Goal: Transaction & Acquisition: Book appointment/travel/reservation

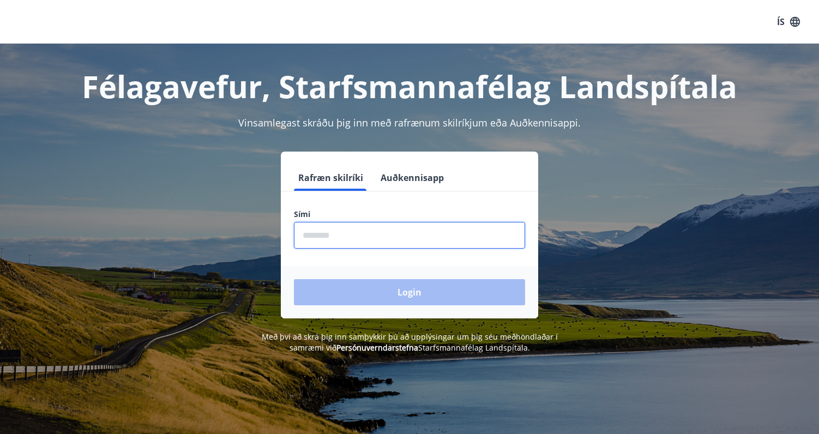
click at [317, 240] on input "phone" at bounding box center [409, 235] width 231 height 27
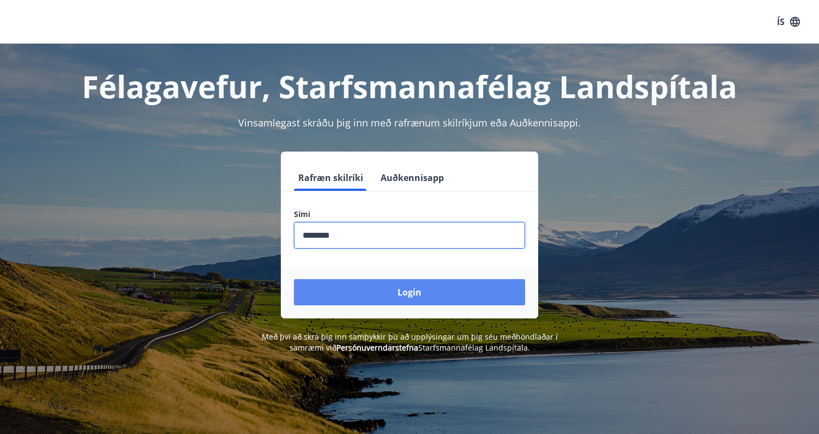
type input "********"
click at [413, 294] on button "Login" at bounding box center [409, 292] width 231 height 26
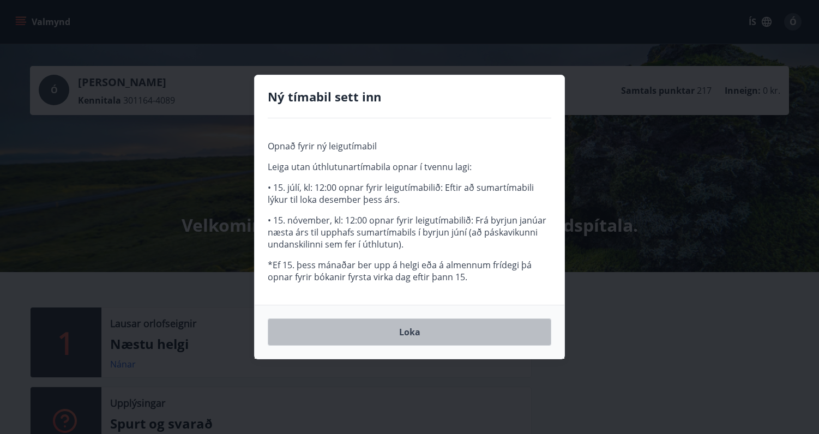
click at [415, 335] on button "Loka" at bounding box center [410, 331] width 284 height 27
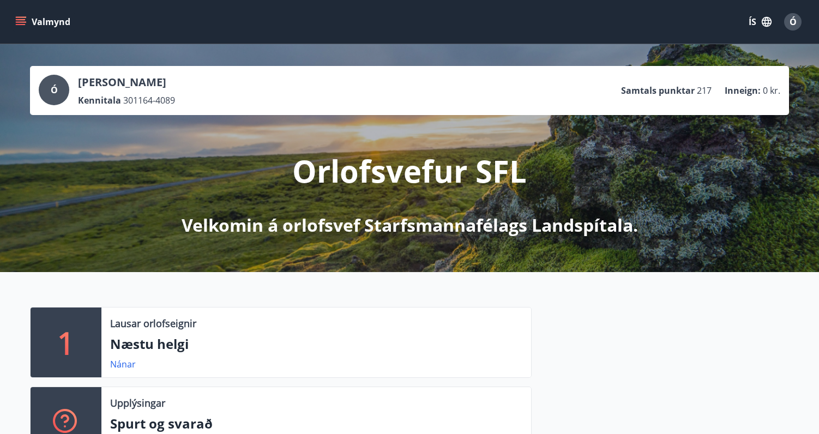
click at [596, 395] on div at bounding box center [660, 386] width 257 height 159
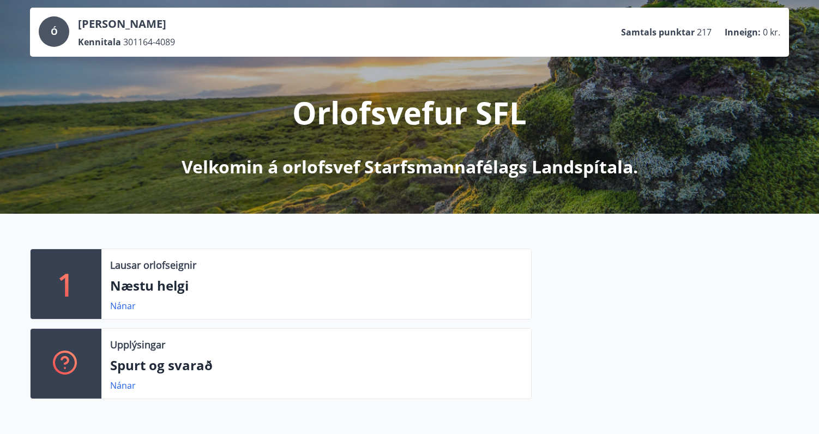
scroll to position [65, 0]
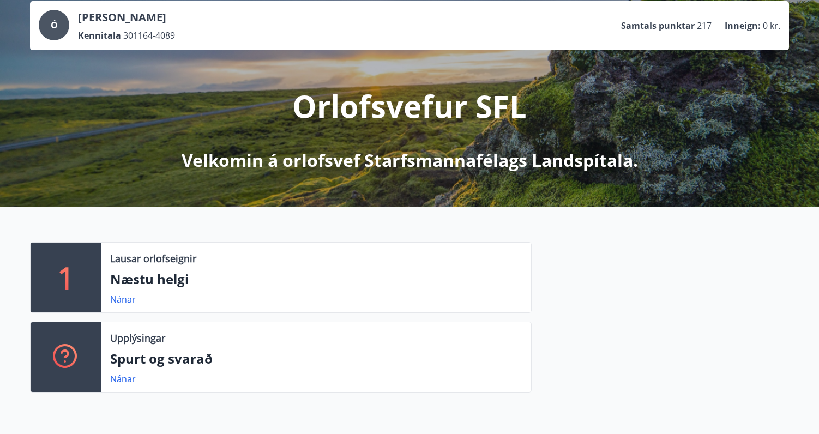
click at [166, 279] on p "Næstu helgi" at bounding box center [316, 279] width 412 height 19
click at [126, 302] on link "Nánar" at bounding box center [123, 299] width 26 height 12
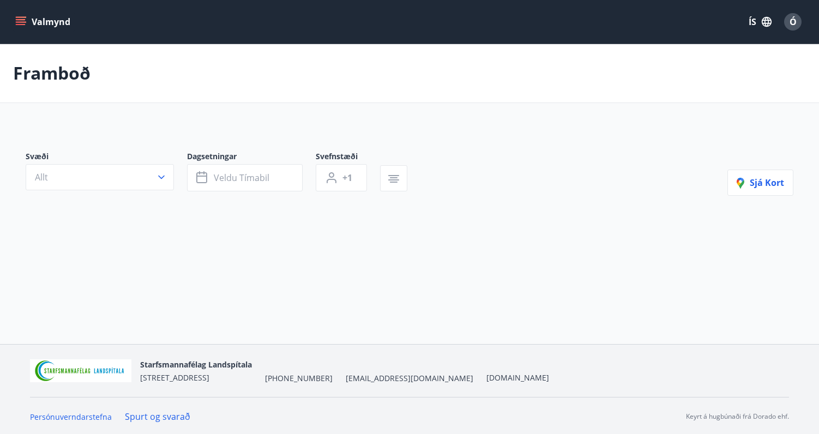
type input "*"
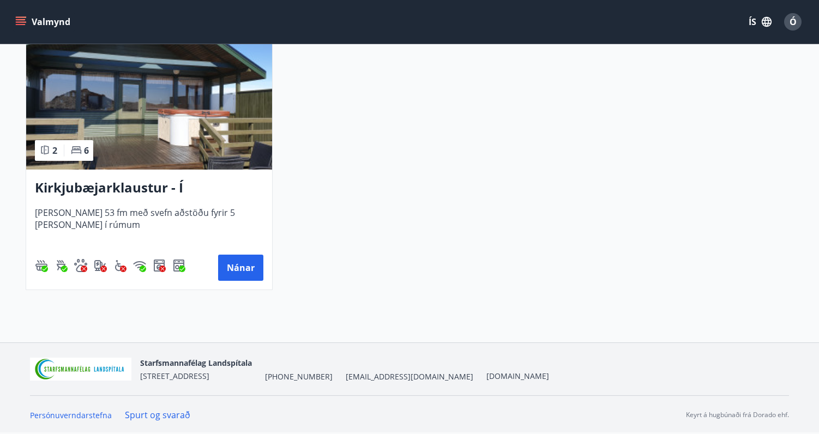
scroll to position [269, 0]
click at [248, 265] on button "Nánar" at bounding box center [240, 268] width 45 height 26
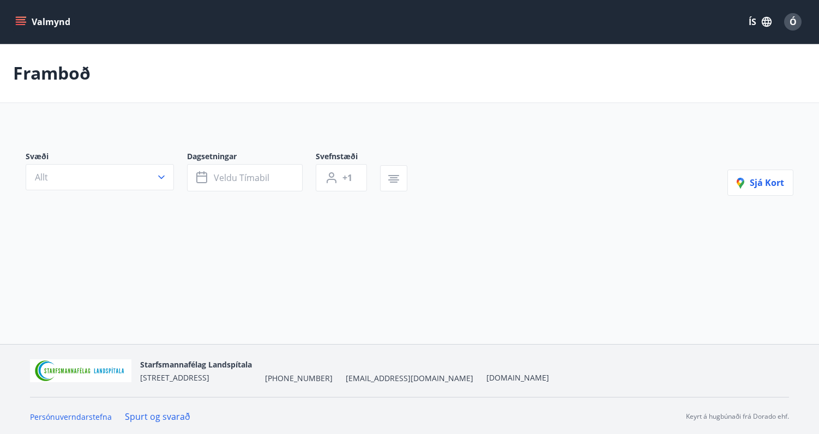
type input "*"
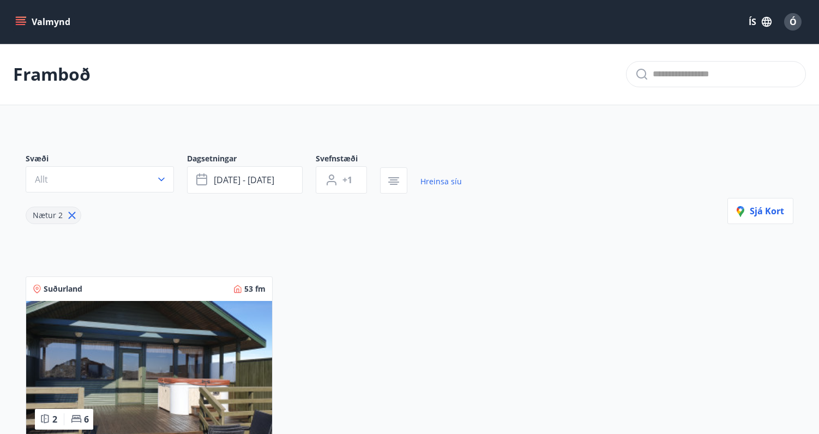
click at [796, 27] on span "Ó" at bounding box center [792, 22] width 7 height 12
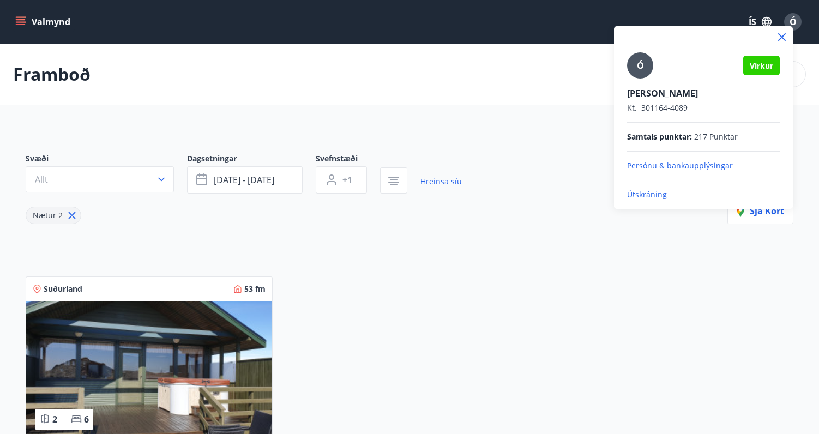
click at [644, 196] on p "Útskráning" at bounding box center [703, 194] width 153 height 11
